Goal: Task Accomplishment & Management: Complete application form

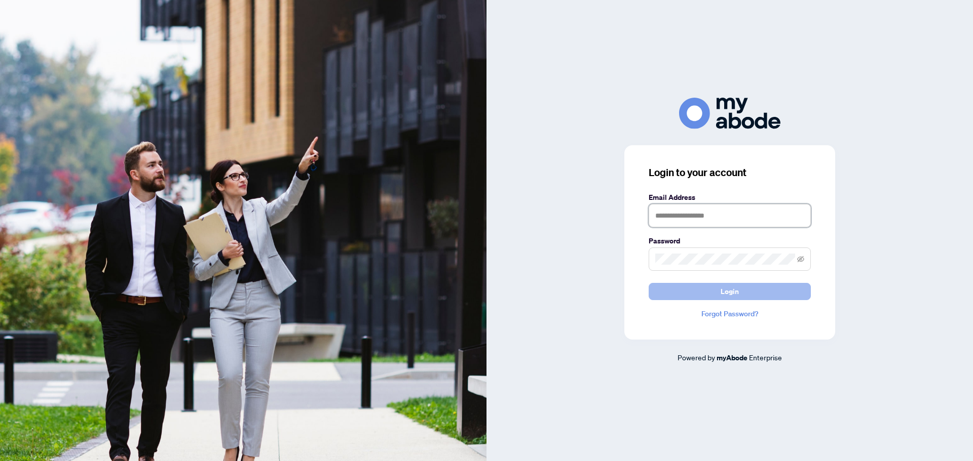
type input "**********"
click at [692, 288] on button "Login" at bounding box center [729, 291] width 162 height 17
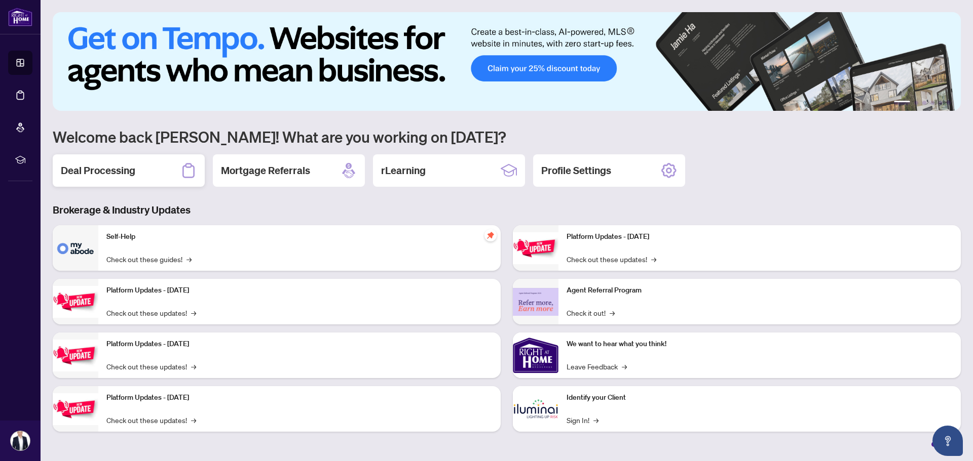
click at [153, 165] on div "Deal Processing" at bounding box center [129, 171] width 152 height 32
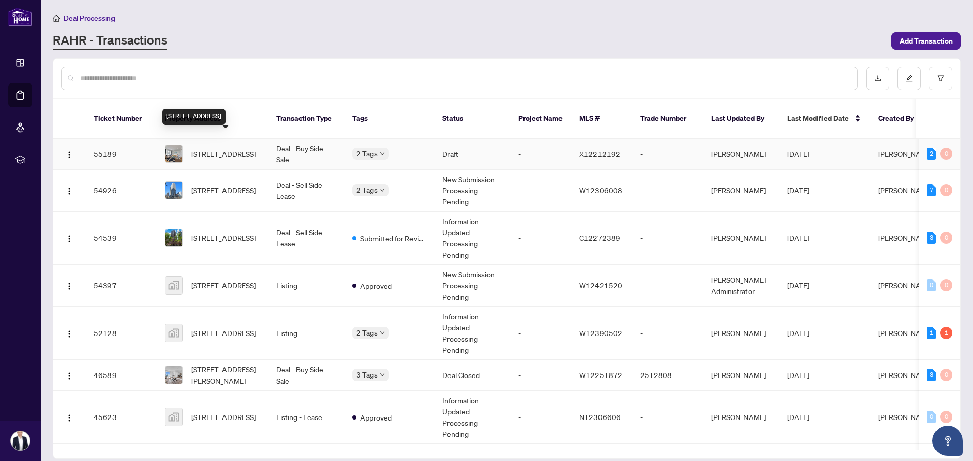
click at [215, 148] on span "484 Speedvale Ave, Guelph, Ontario N1E 1P2, Canada" at bounding box center [223, 153] width 65 height 11
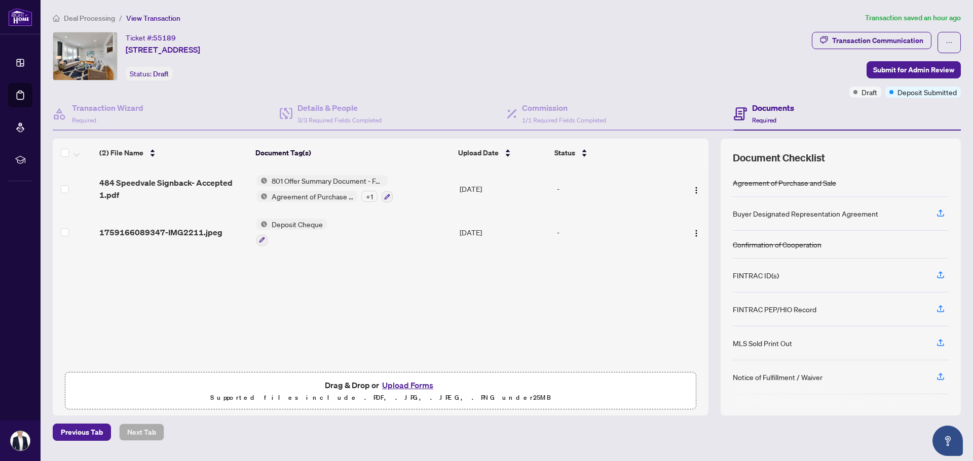
click at [395, 379] on button "Upload Forms" at bounding box center [407, 385] width 57 height 13
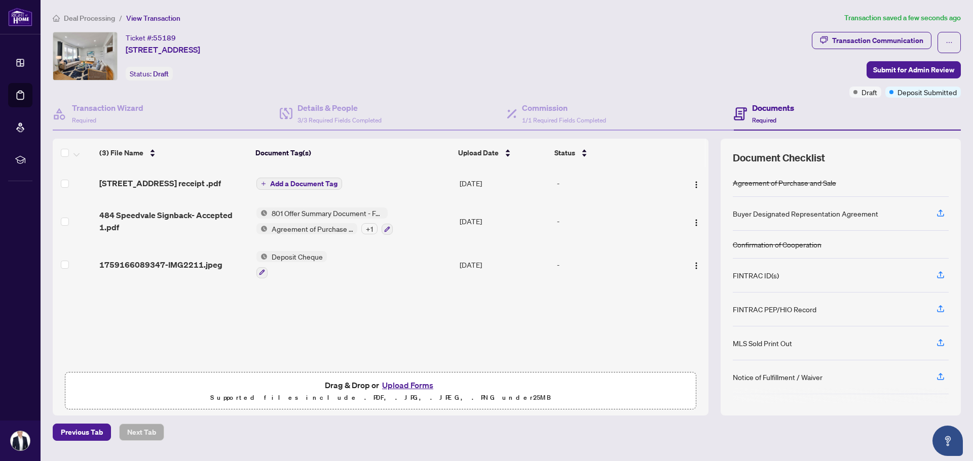
click at [276, 180] on span "Add a Document Tag" at bounding box center [303, 183] width 67 height 7
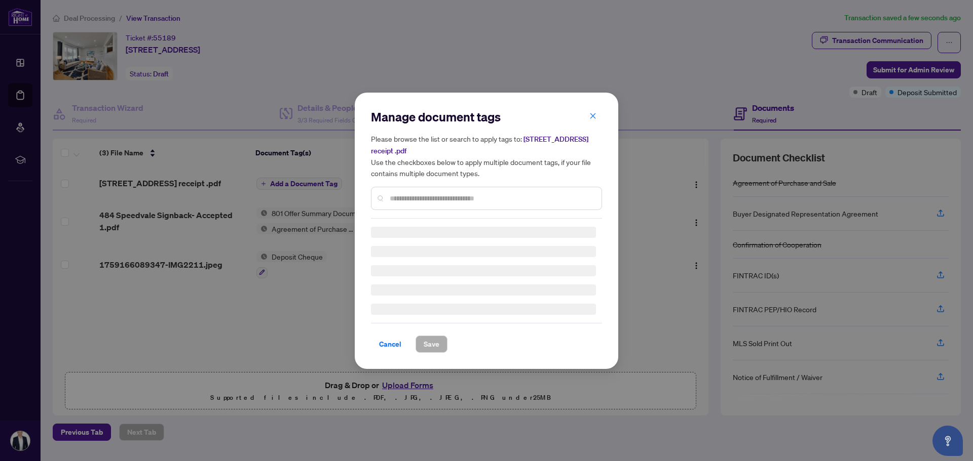
click at [427, 202] on input "text" at bounding box center [492, 198] width 204 height 11
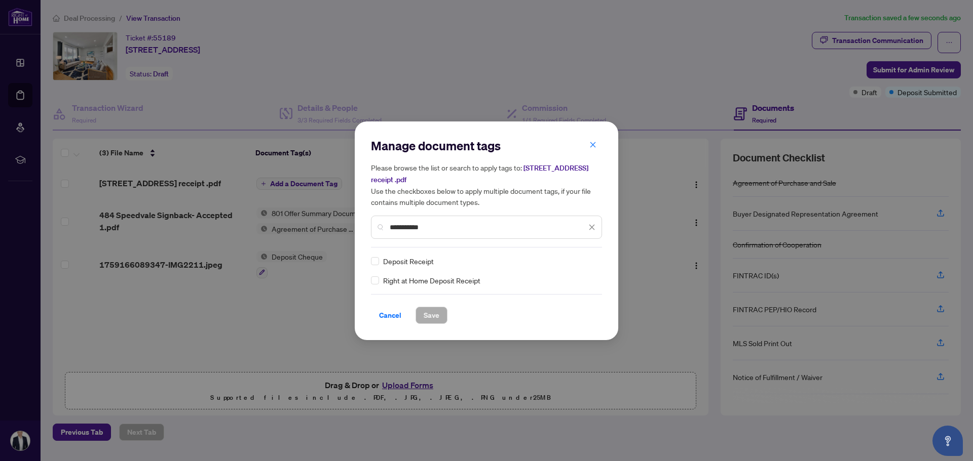
type input "**********"
click at [395, 262] on span "Deposit Receipt" at bounding box center [408, 261] width 51 height 11
click at [435, 319] on span "Save" at bounding box center [431, 315] width 16 height 16
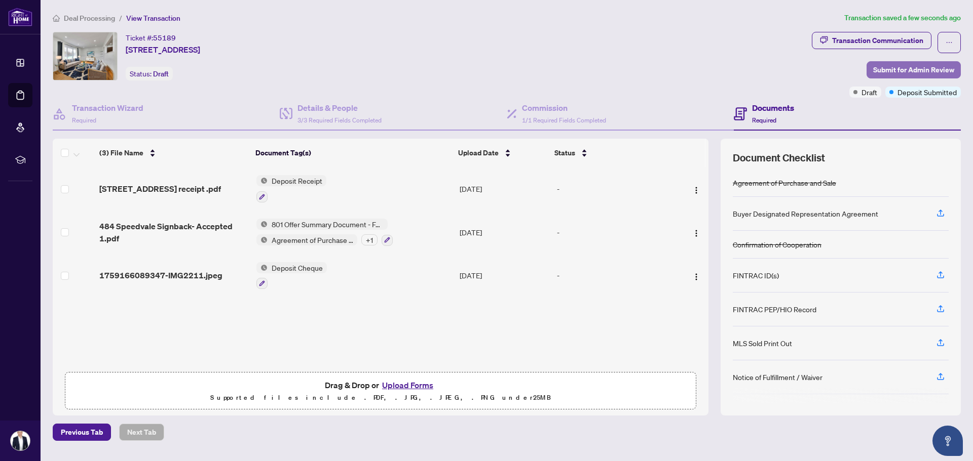
click at [923, 68] on span "Submit for Admin Review" at bounding box center [913, 70] width 81 height 16
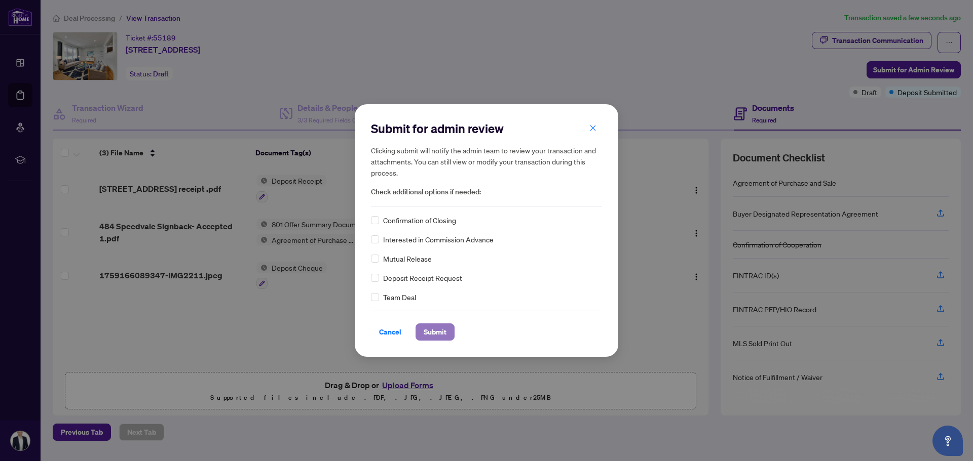
click at [440, 336] on span "Submit" at bounding box center [434, 332] width 23 height 16
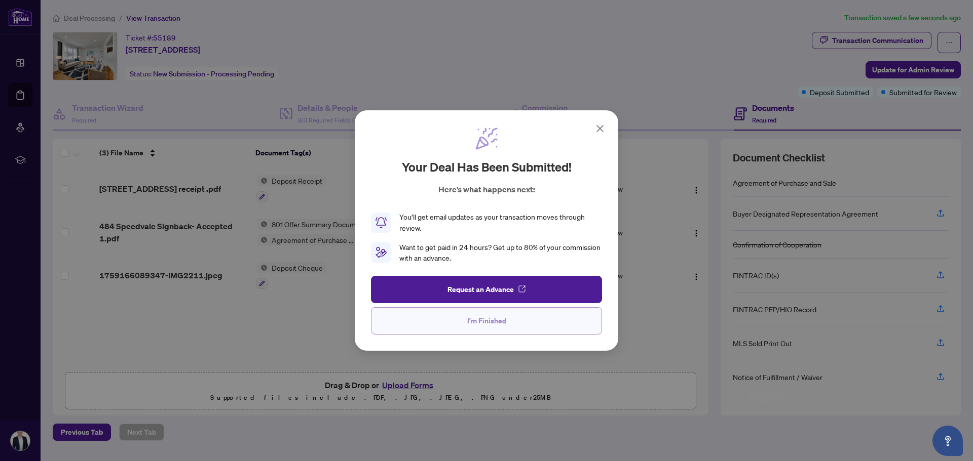
click at [458, 328] on button "I'm Finished" at bounding box center [486, 320] width 231 height 27
